Goal: Contribute content

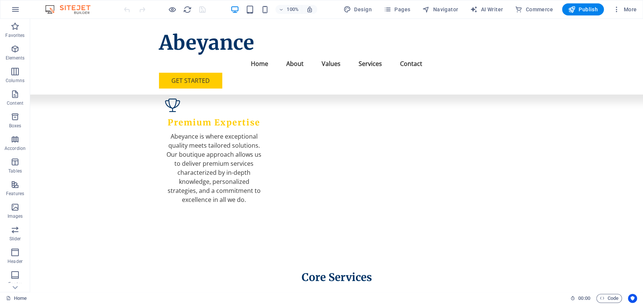
scroll to position [849, 0]
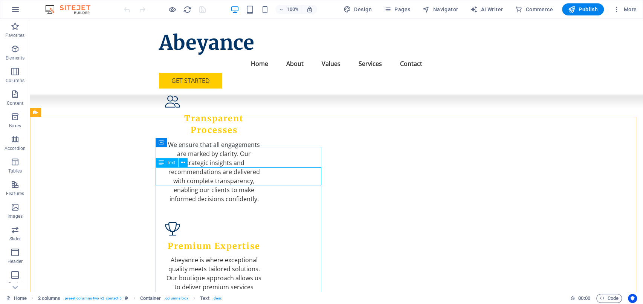
click at [169, 165] on span "Text" at bounding box center [171, 162] width 8 height 5
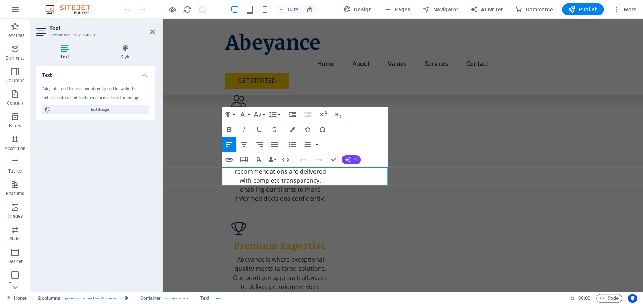
click at [355, 159] on span "AI" at bounding box center [356, 159] width 4 height 5
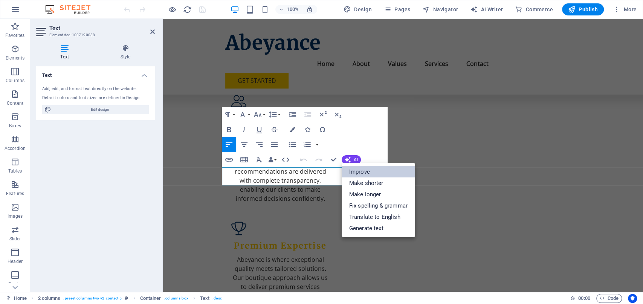
click at [362, 168] on link "Improve" at bounding box center [378, 171] width 73 height 11
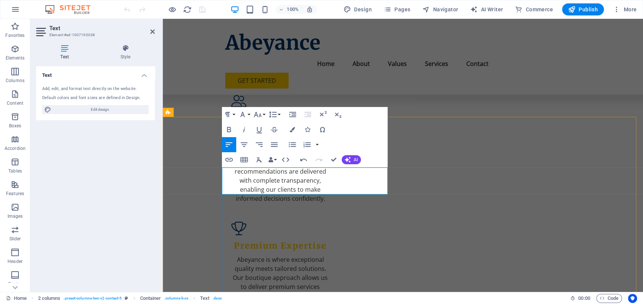
drag, startPoint x: 269, startPoint y: 182, endPoint x: 224, endPoint y: 173, distance: 45.8
drag, startPoint x: 265, startPoint y: 189, endPoint x: 222, endPoint y: 164, distance: 50.3
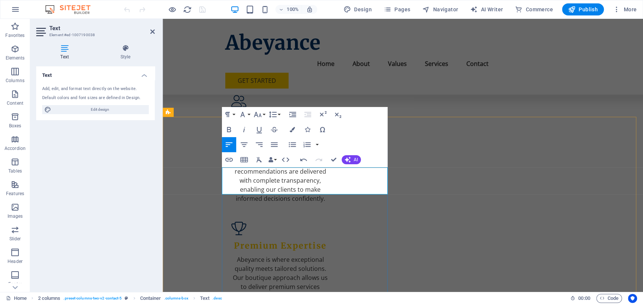
drag, startPoint x: 257, startPoint y: 188, endPoint x: 222, endPoint y: 173, distance: 38.0
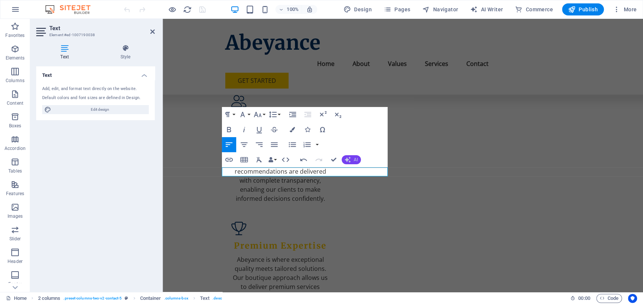
click at [349, 161] on icon "button" at bounding box center [347, 159] width 9 height 9
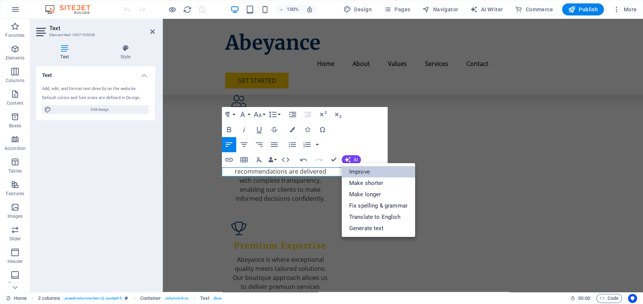
click at [358, 171] on link "Improve" at bounding box center [378, 171] width 73 height 11
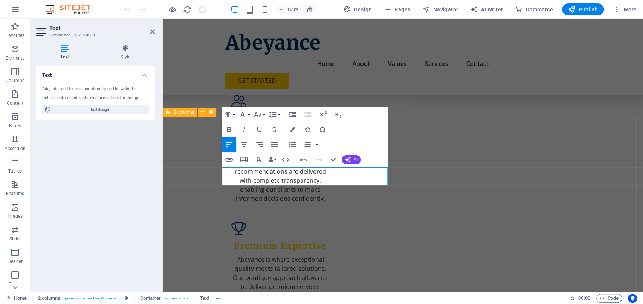
drag, startPoint x: 266, startPoint y: 177, endPoint x: 200, endPoint y: 164, distance: 67.2
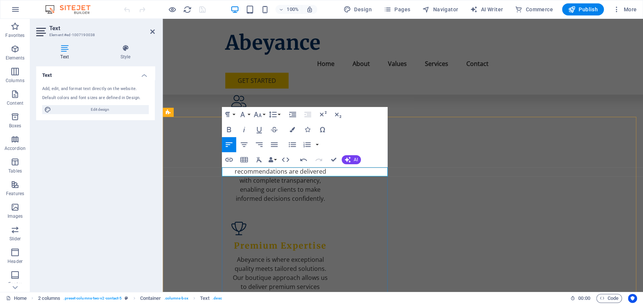
click at [357, 157] on span "AI" at bounding box center [356, 159] width 4 height 5
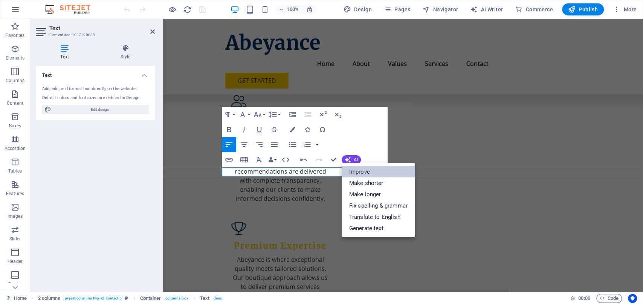
click at [364, 168] on link "Improve" at bounding box center [378, 171] width 73 height 11
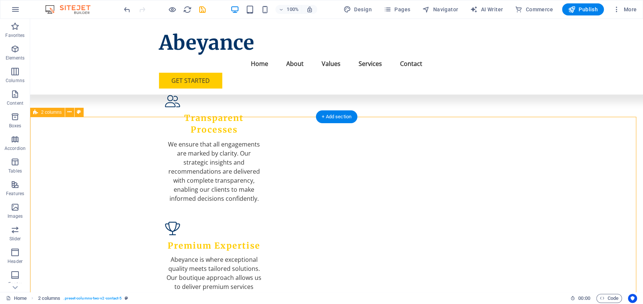
scroll to position [927, 0]
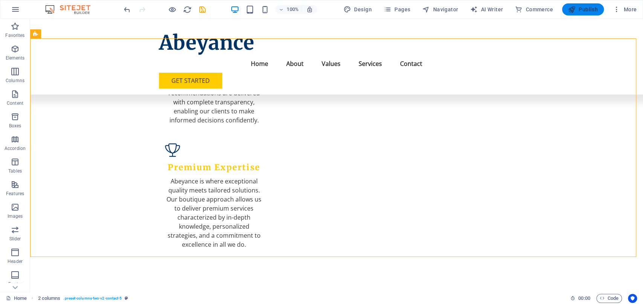
click at [581, 10] on span "Publish" at bounding box center [583, 10] width 30 height 8
checkbox input "false"
